Goal: Task Accomplishment & Management: Complete application form

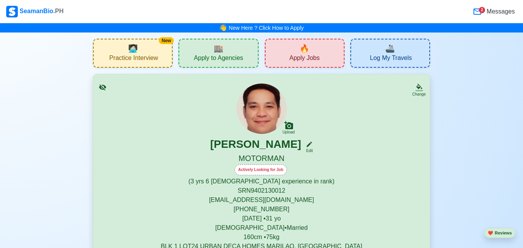
click at [105, 87] on icon at bounding box center [102, 87] width 7 height 6
click at [313, 53] on div "🔥 Apply Jobs" at bounding box center [305, 53] width 80 height 29
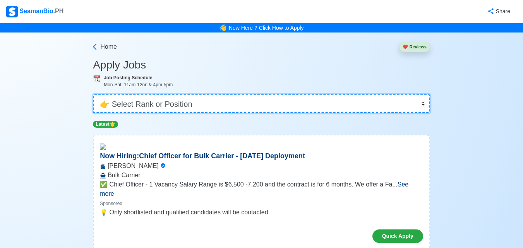
click at [241, 103] on select "👉 Select Rank or Position Master Chief Officer 2nd Officer 3rd Officer Junior O…" at bounding box center [261, 103] width 337 height 19
click at [94, 94] on select "👉 Select Rank or Position Master Chief Officer 2nd Officer 3rd Officer Junior O…" at bounding box center [261, 103] width 337 height 19
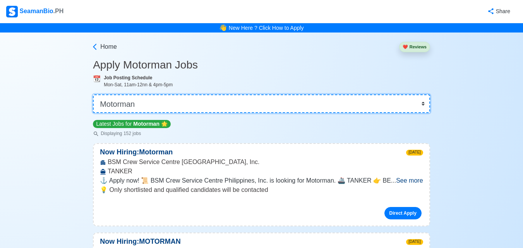
click at [346, 103] on select "👉 Select Rank or Position Master Chief Officer 2nd Officer 3rd Officer Junior O…" at bounding box center [261, 103] width 337 height 19
select select "Oiler"
click at [350, 103] on select "👉 Select Rank or Position Master Chief Officer 2nd Officer 3rd Officer Junior O…" at bounding box center [261, 103] width 337 height 19
click at [423, 103] on select "👉 Select Rank or Position Master Chief Officer 2nd Officer 3rd Officer Junior O…" at bounding box center [261, 103] width 337 height 19
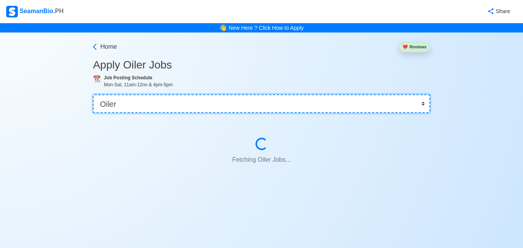
click at [343, 112] on select "👉 Select Rank or Position Master Chief Officer 2nd Officer 3rd Officer Junior O…" at bounding box center [261, 103] width 337 height 19
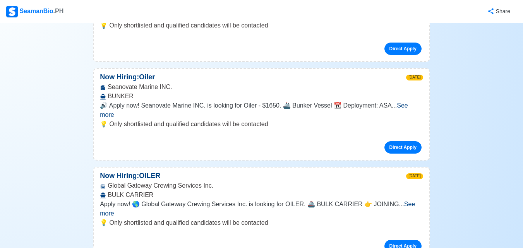
scroll to position [3159, 0]
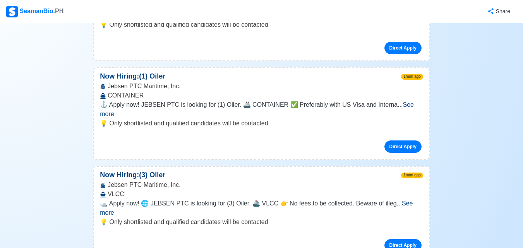
scroll to position [5273, 0]
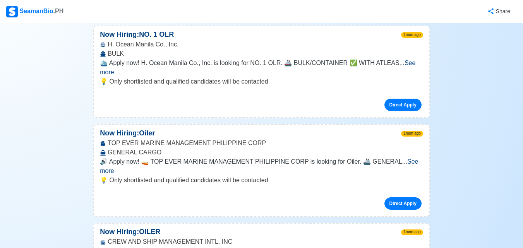
scroll to position [6542, 0]
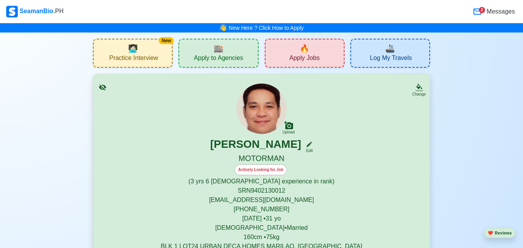
click at [231, 49] on div "🏬 Apply to Agencies" at bounding box center [218, 53] width 80 height 29
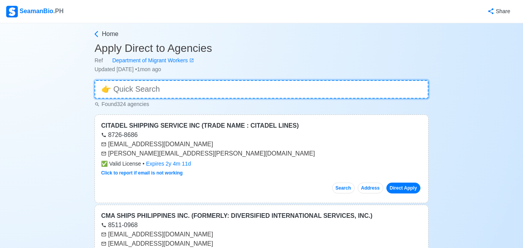
click at [184, 87] on input at bounding box center [261, 89] width 334 height 19
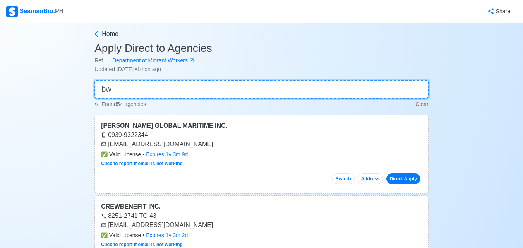
click at [176, 89] on input "bw" at bounding box center [261, 89] width 334 height 19
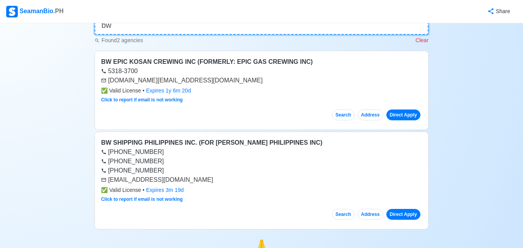
scroll to position [39, 0]
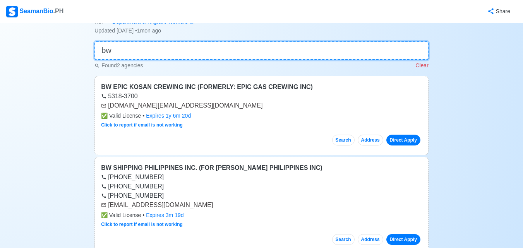
type input "b"
click at [171, 53] on input at bounding box center [261, 50] width 334 height 19
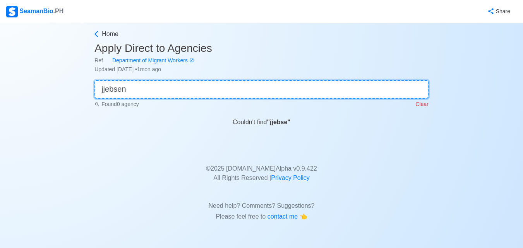
scroll to position [0, 0]
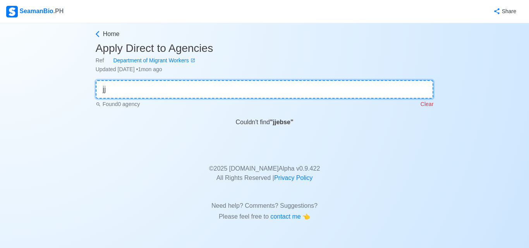
type input "j"
click at [165, 87] on input at bounding box center [265, 89] width 338 height 19
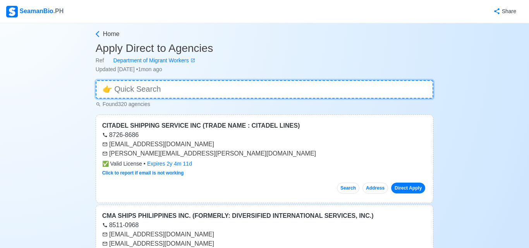
click at [165, 87] on input at bounding box center [265, 89] width 338 height 19
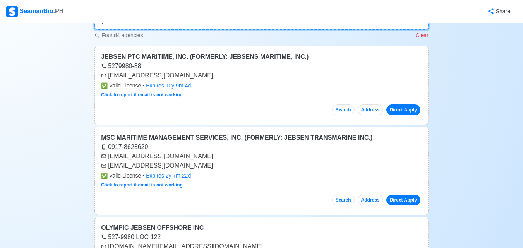
scroll to position [77, 0]
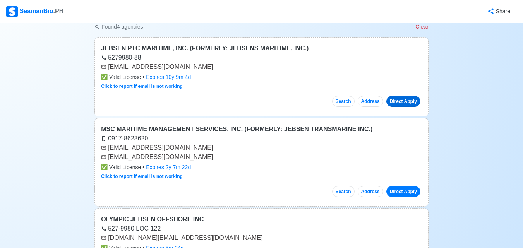
type input "jebsen"
click at [396, 99] on link "Direct Apply" at bounding box center [403, 101] width 34 height 11
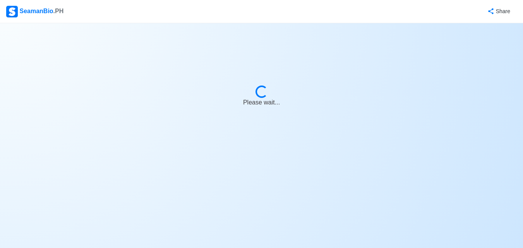
select select "Motorman"
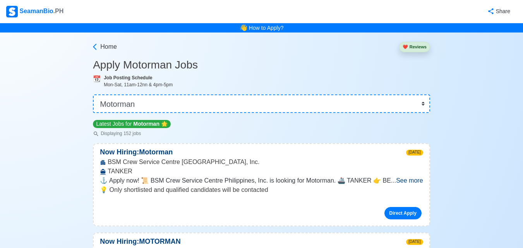
click at [41, 12] on div "SeamanBio .PH" at bounding box center [34, 12] width 57 height 12
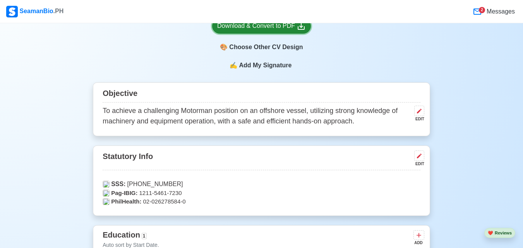
click at [279, 29] on div "Download & Convert to PDF" at bounding box center [261, 26] width 89 height 10
click at [478, 12] on icon at bounding box center [477, 11] width 9 height 9
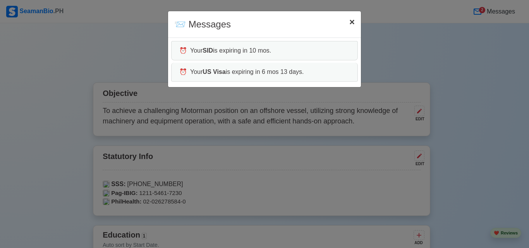
drag, startPoint x: 350, startPoint y: 21, endPoint x: 360, endPoint y: 23, distance: 9.9
click at [350, 21] on span "×" at bounding box center [351, 22] width 5 height 10
click at [350, 22] on span "×" at bounding box center [351, 22] width 5 height 10
click at [393, 30] on div "📨 Messages × Close ⏰ Your SID is expiring in 10 mos. ⏰ Your US Visa is expiring…" at bounding box center [264, 124] width 529 height 248
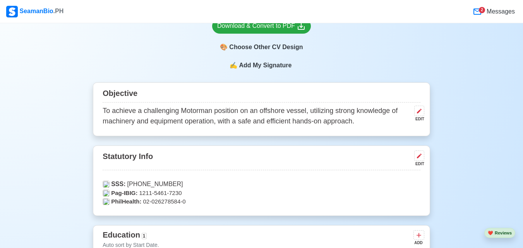
scroll to position [78, 0]
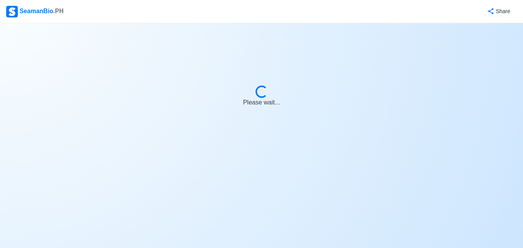
drag, startPoint x: 461, startPoint y: 0, endPoint x: 39, endPoint y: 8, distance: 421.9
click at [39, 8] on div "SeamanBio .PH" at bounding box center [34, 12] width 57 height 12
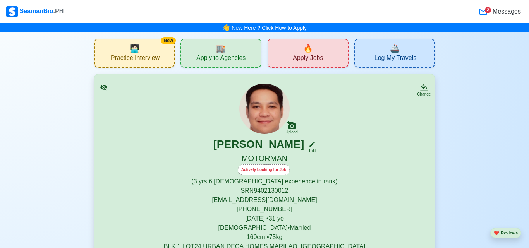
drag, startPoint x: 246, startPoint y: 50, endPoint x: 280, endPoint y: 247, distance: 199.9
click at [246, 50] on div "🏬 Apply to Agencies" at bounding box center [220, 53] width 81 height 29
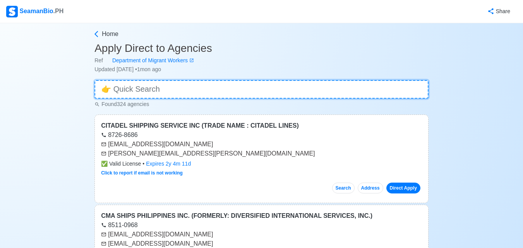
click at [218, 90] on input at bounding box center [261, 89] width 334 height 19
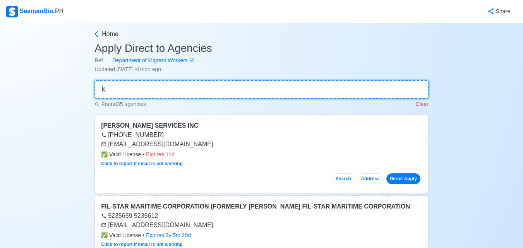
click at [218, 90] on input "k" at bounding box center [261, 89] width 334 height 19
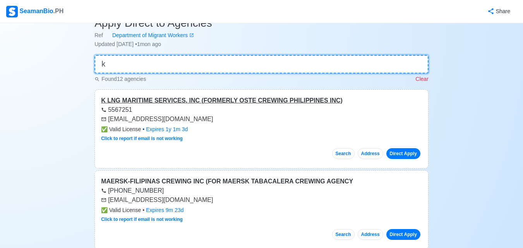
type input "k"
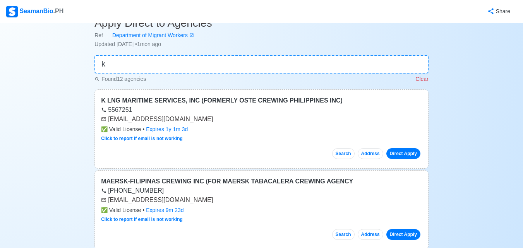
click at [223, 101] on div "K LNG MARITIME SERVICES, INC (FORMERLY OSTE CREWING PHILIPPINES INC)" at bounding box center [261, 100] width 321 height 9
click at [402, 153] on link "Direct Apply" at bounding box center [403, 153] width 34 height 11
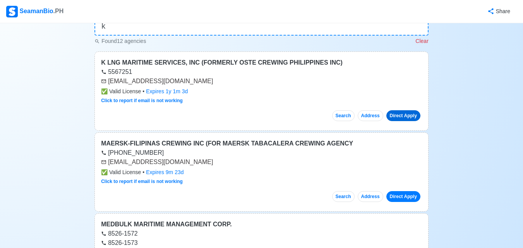
scroll to position [0, 0]
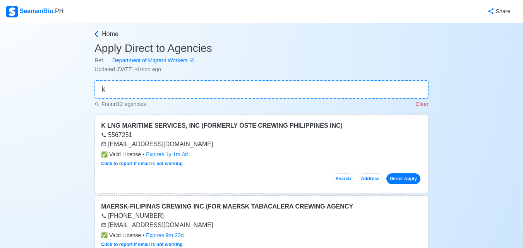
click at [93, 30] on icon at bounding box center [97, 34] width 8 height 8
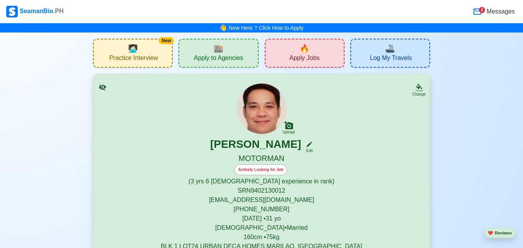
click at [305, 60] on span "Apply Jobs" at bounding box center [304, 59] width 30 height 10
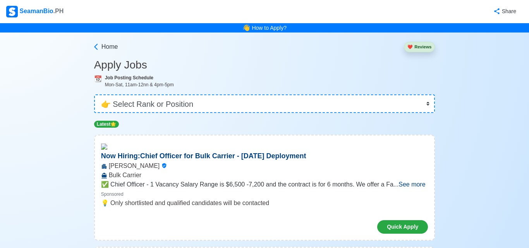
click at [256, 65] on h3 "Apply Jobs" at bounding box center [264, 64] width 341 height 13
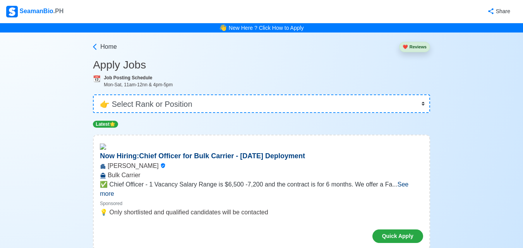
scroll to position [116, 0]
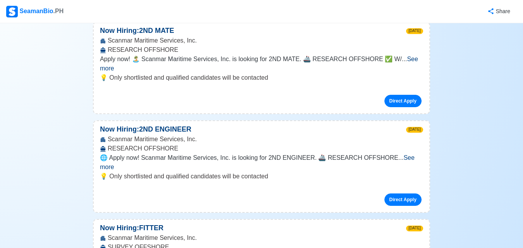
scroll to position [7481, 0]
